Goal: Task Accomplishment & Management: Manage account settings

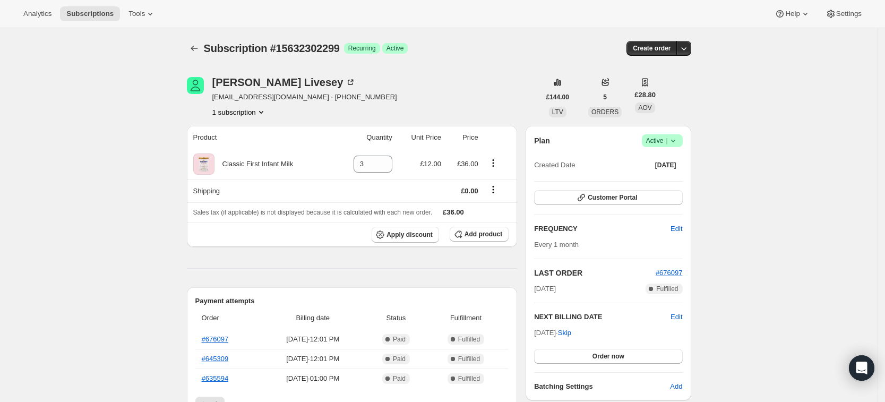
click at [681, 141] on span "Success Active |" at bounding box center [662, 140] width 41 height 13
click at [656, 183] on span "Cancel subscription" at bounding box center [666, 180] width 60 height 8
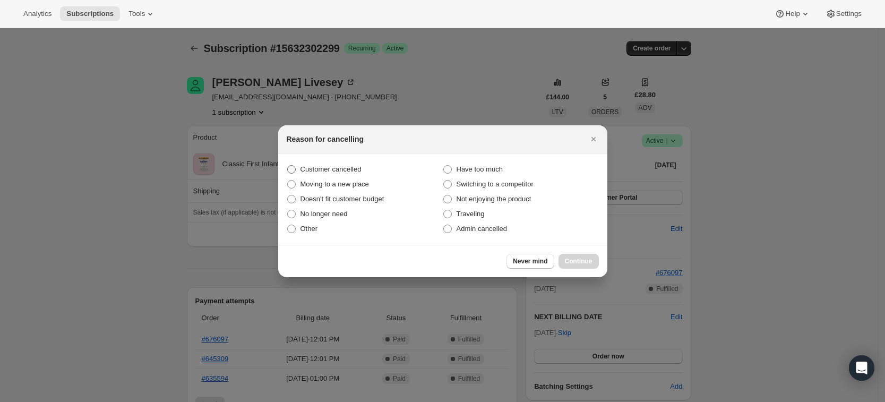
click at [308, 173] on span "Customer cancelled" at bounding box center [330, 169] width 61 height 8
click at [288, 166] on input "Customer cancelled" at bounding box center [287, 165] width 1 height 1
radio input "true"
click at [579, 263] on span "Continue" at bounding box center [579, 261] width 28 height 8
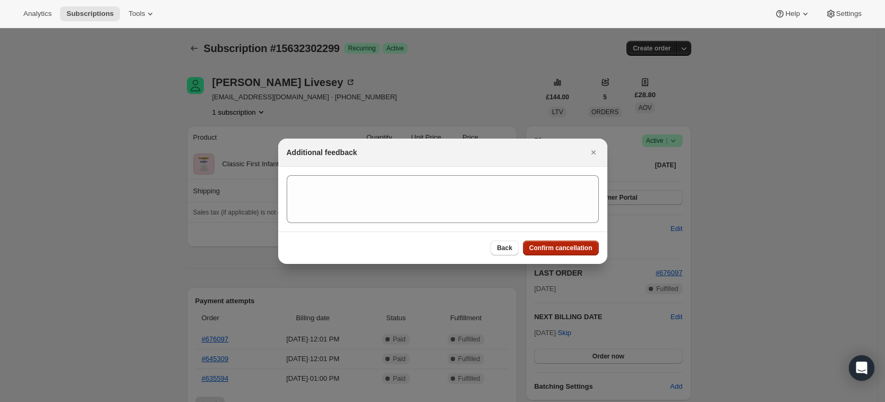
click at [576, 249] on span "Confirm cancellation" at bounding box center [560, 248] width 63 height 8
